Goal: Share content

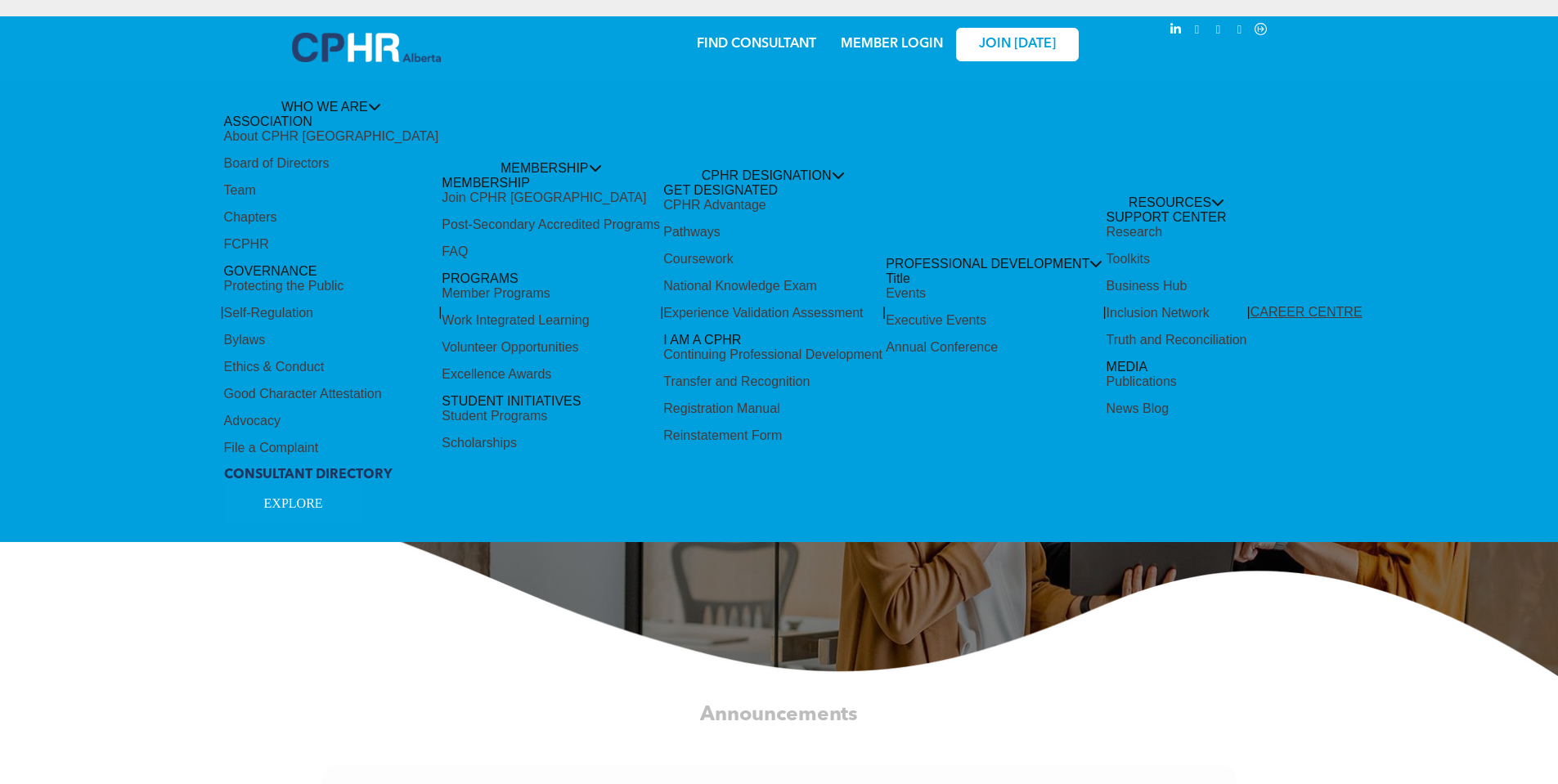
click at [780, 165] on div "Share by:" at bounding box center [725, 400] width 1449 height 784
click at [678, 228] on div "Share by:" at bounding box center [725, 400] width 1449 height 784
click at [821, 160] on div "Share by:" at bounding box center [725, 400] width 1449 height 784
click at [814, 171] on div "Share by:" at bounding box center [725, 400] width 1449 height 784
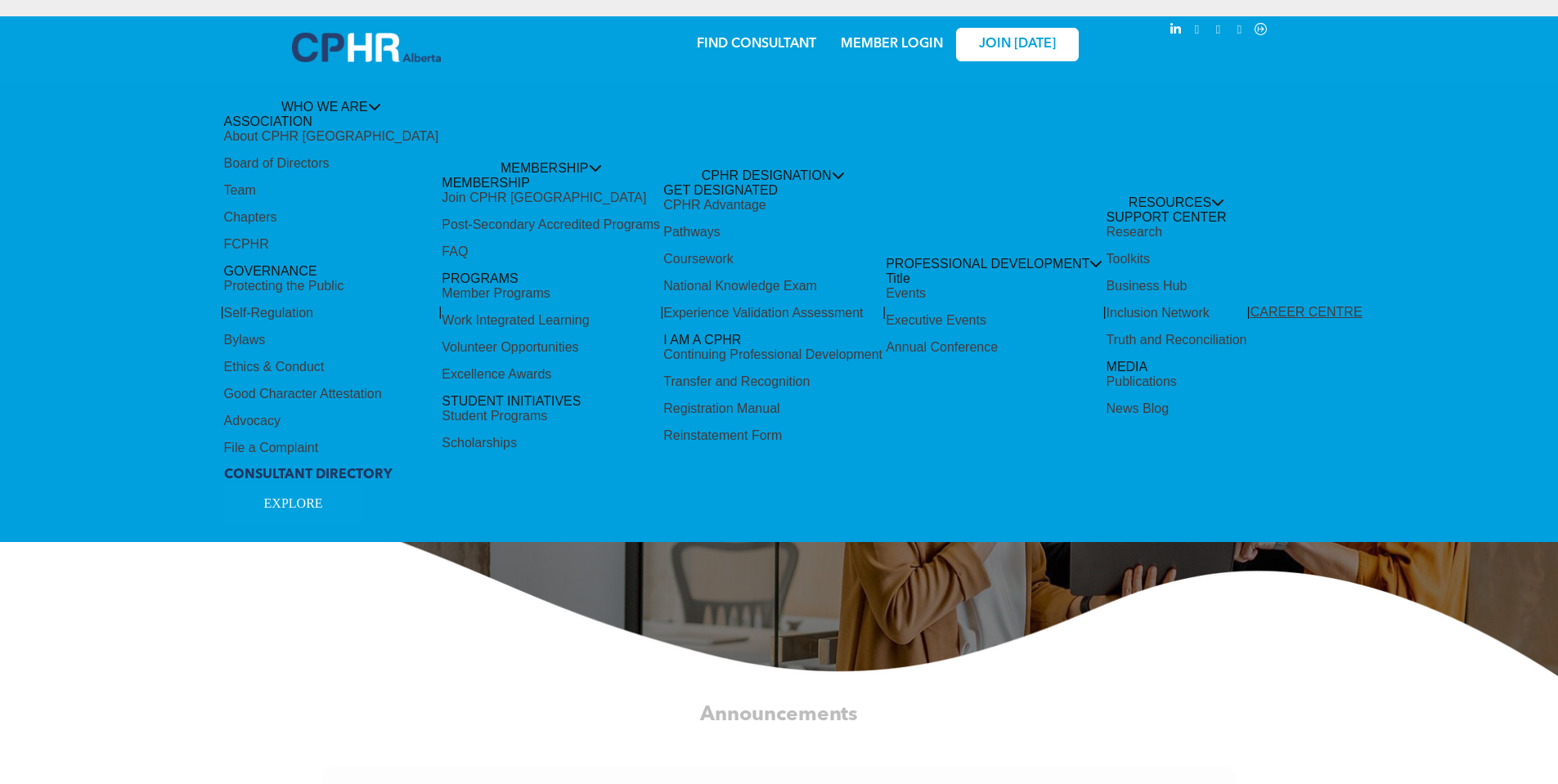
click at [359, 104] on div "Share by:" at bounding box center [725, 400] width 1449 height 784
